Goal: Task Accomplishment & Management: Complete application form

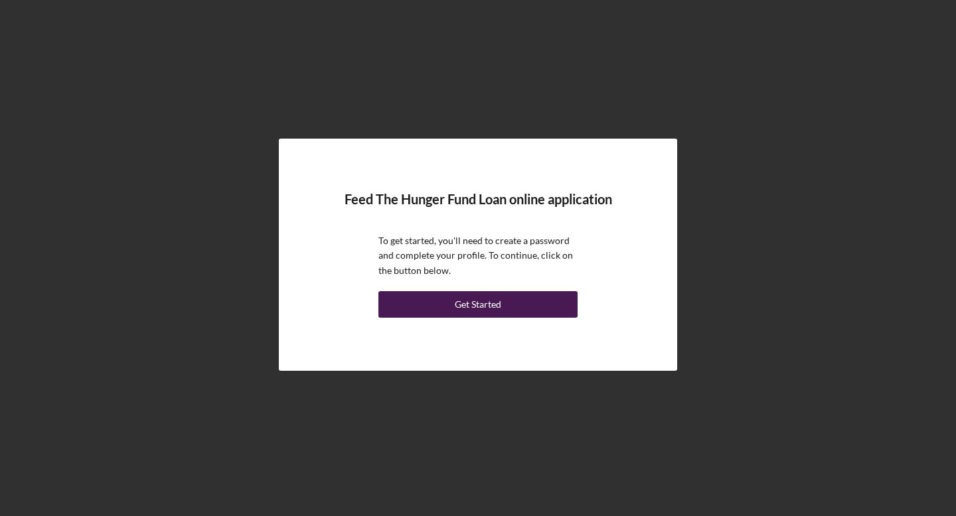
click at [470, 314] on div "Get Started" at bounding box center [478, 304] width 46 height 27
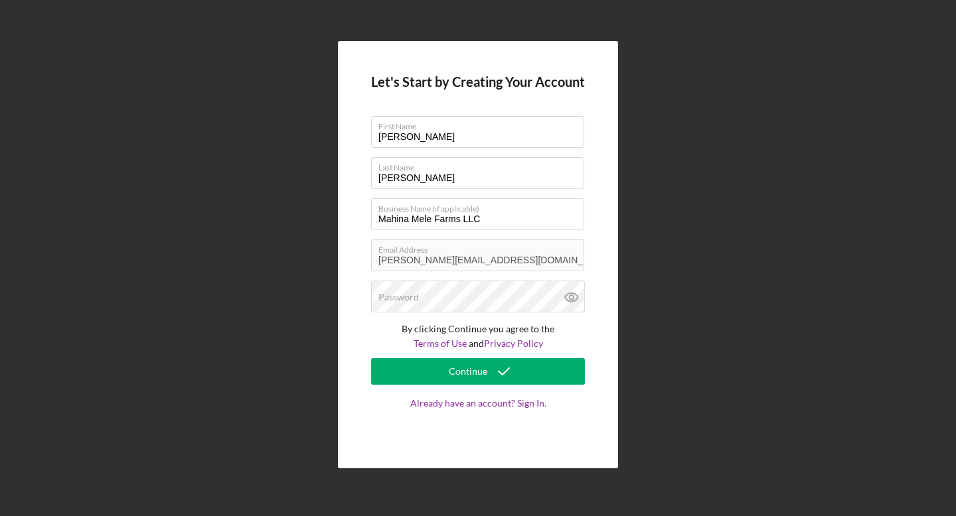
drag, startPoint x: 415, startPoint y: 144, endPoint x: 356, endPoint y: 137, distance: 59.4
click at [356, 137] on div "Let's Start by Creating Your Account First Name [PERSON_NAME] Name [PERSON_NAME…" at bounding box center [478, 254] width 280 height 427
type input "Kollette"
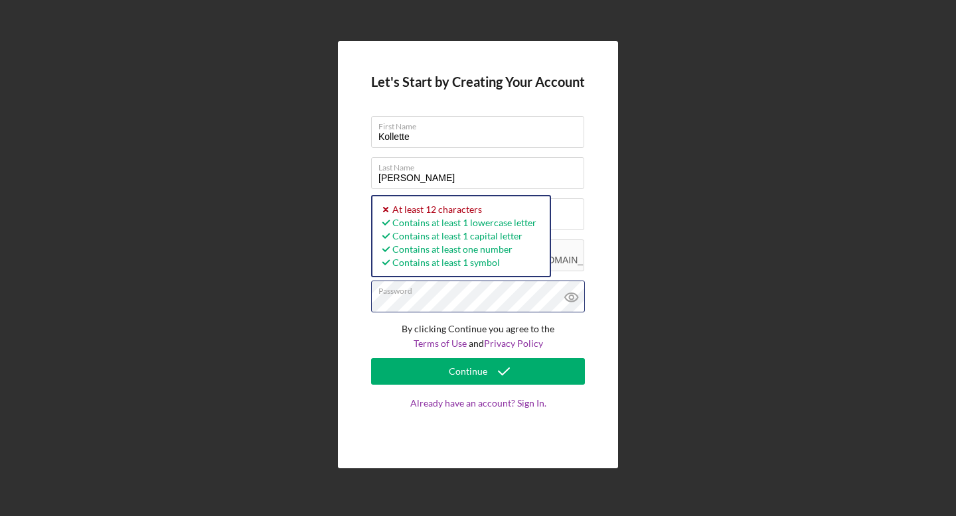
click at [329, 301] on div "Let's Start by Creating Your Account First Name [PERSON_NAME] Last Name [PERSON…" at bounding box center [478, 255] width 942 height 510
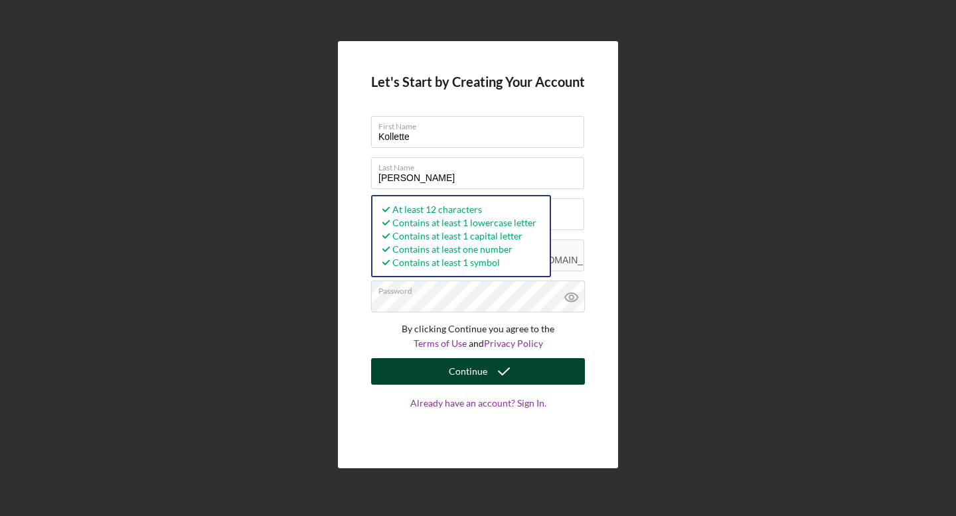
click at [478, 369] on div "Continue" at bounding box center [468, 371] width 38 height 27
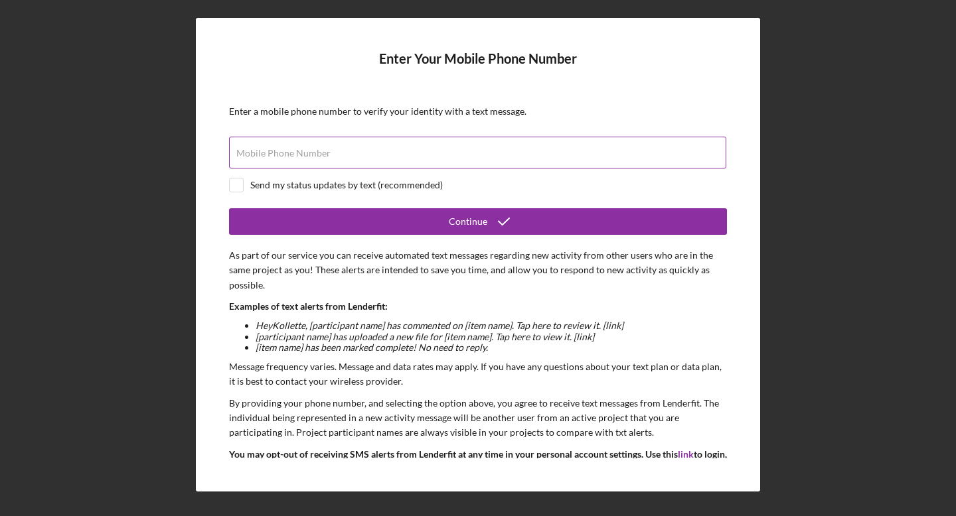
click at [591, 143] on div "Mobile Phone Number" at bounding box center [478, 153] width 498 height 33
type input "(180) 821-7762"
click at [239, 186] on input "checkbox" at bounding box center [236, 185] width 13 height 13
checkbox input "true"
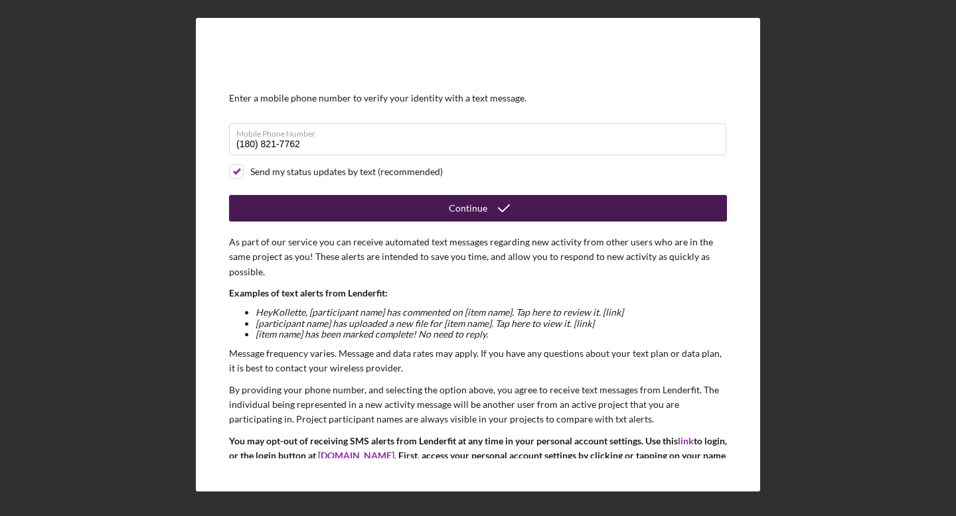
click at [466, 209] on div "Continue" at bounding box center [468, 208] width 38 height 27
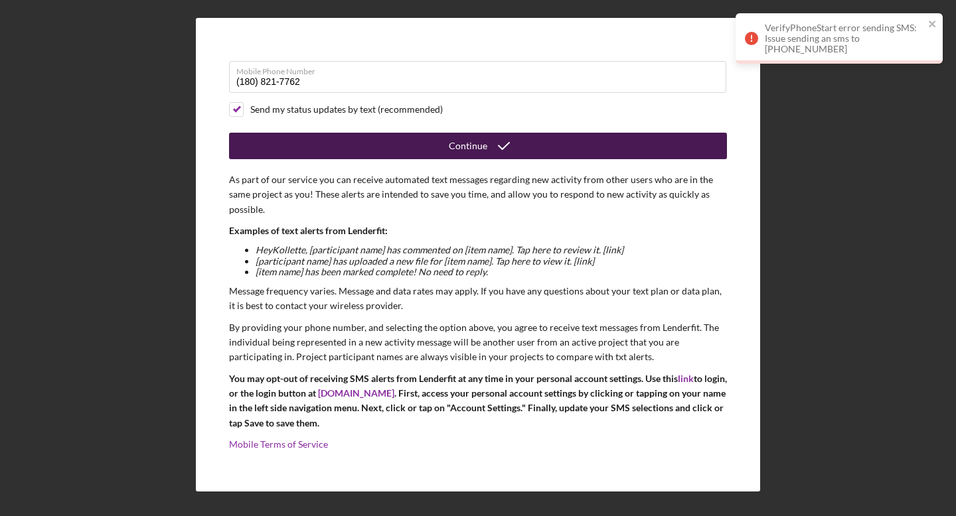
scroll to position [0, 0]
